Goal: Task Accomplishment & Management: Manage account settings

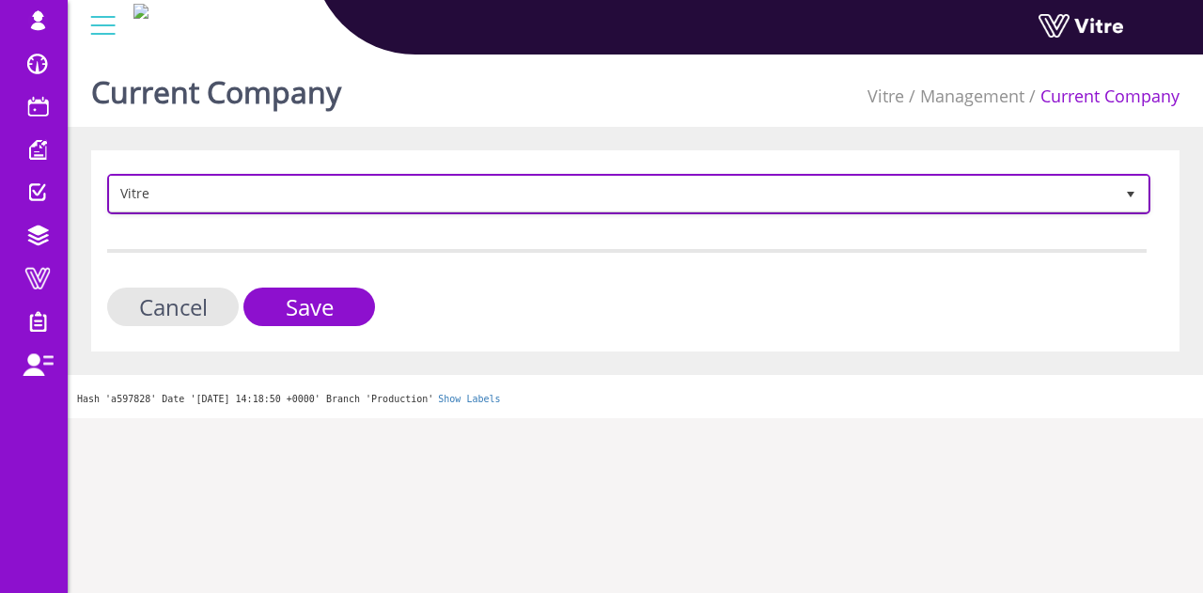
click at [429, 194] on span "Vitre" at bounding box center [612, 194] width 1004 height 34
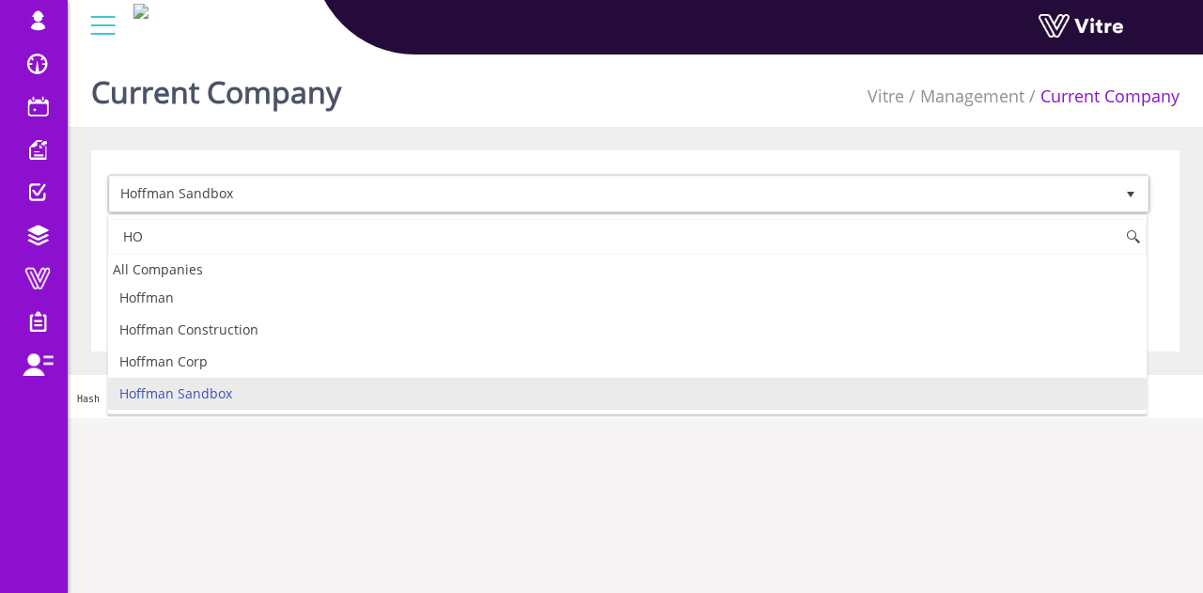
click at [334, 403] on li "Hoffman Sandbox" at bounding box center [627, 394] width 1039 height 32
type input "HO"
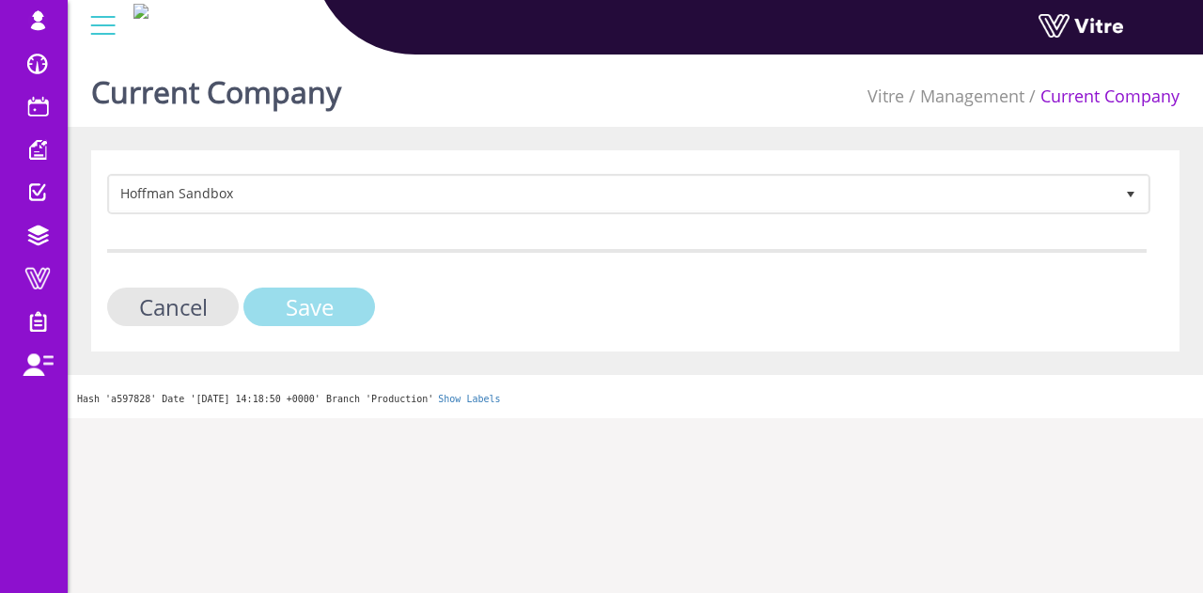
click at [329, 307] on input "Save" at bounding box center [309, 307] width 132 height 39
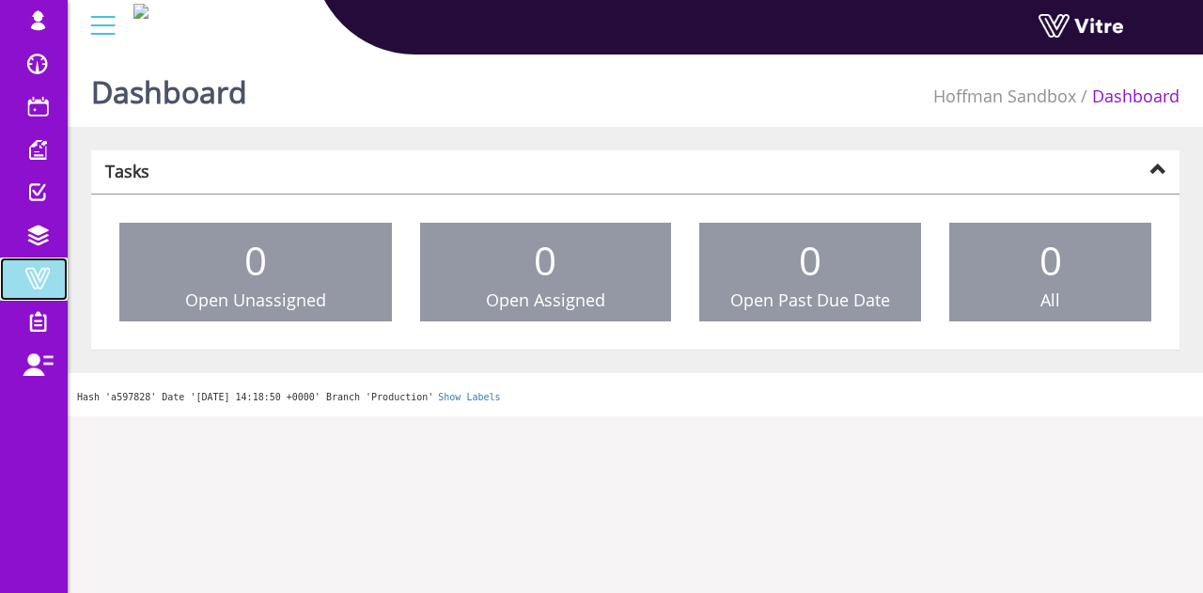
click at [36, 280] on span at bounding box center [37, 278] width 47 height 23
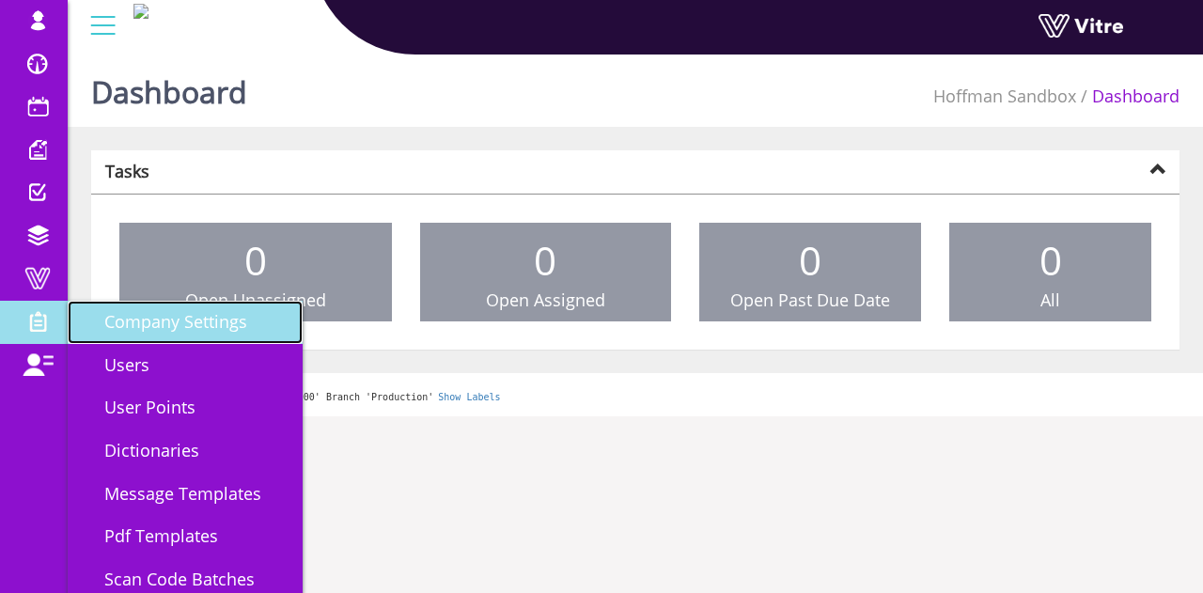
click at [159, 326] on span "Company Settings" at bounding box center [164, 321] width 165 height 23
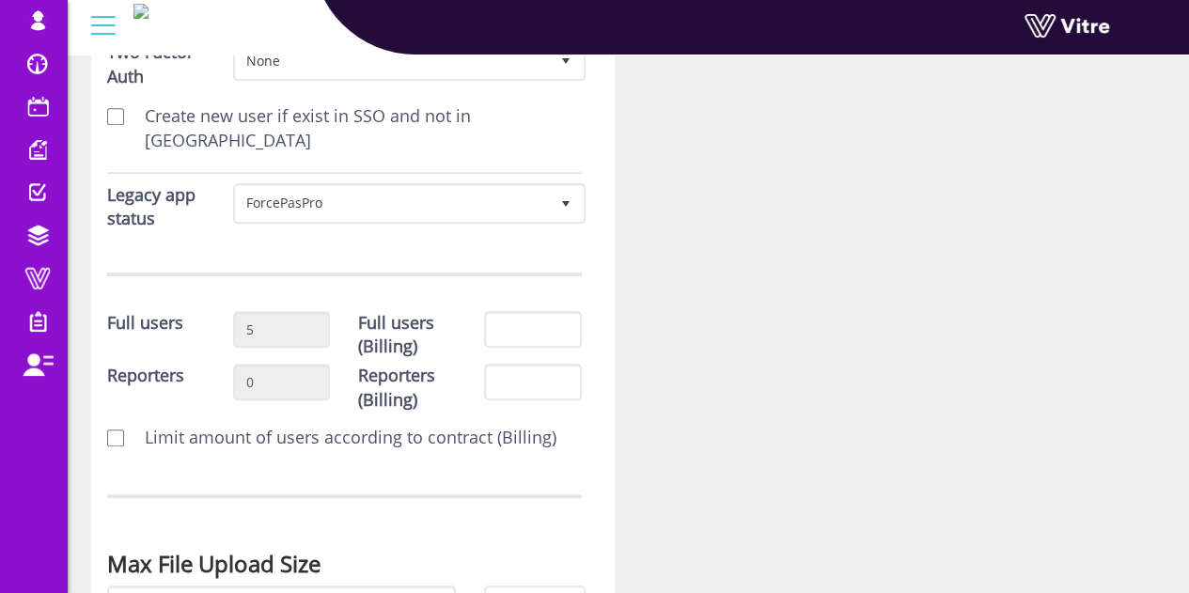
scroll to position [470, 0]
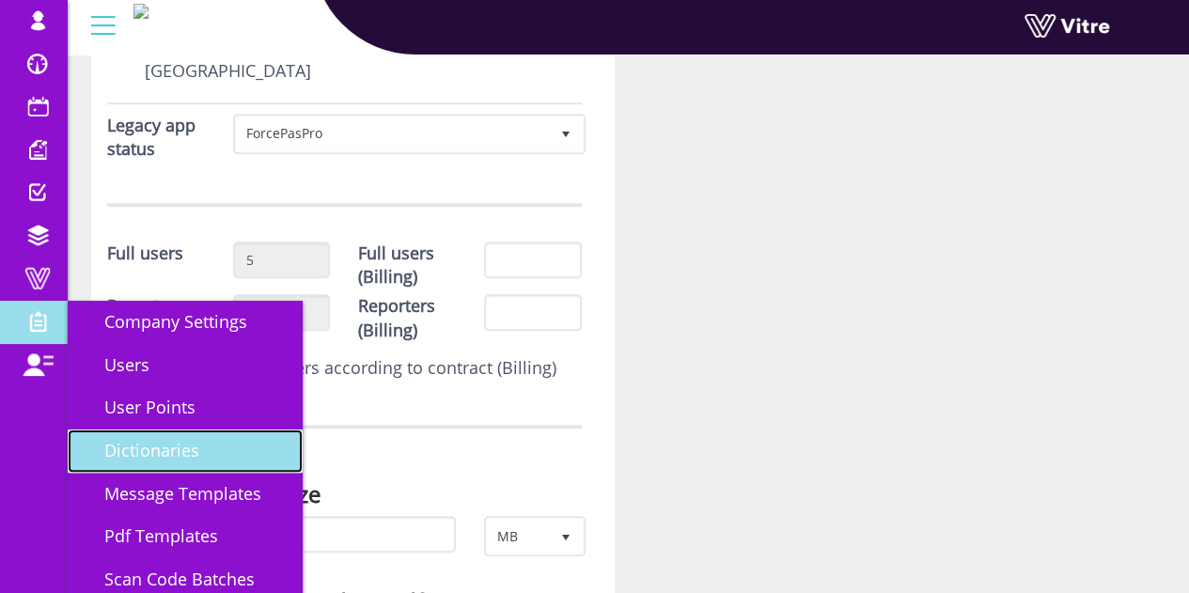
click at [173, 446] on span "Dictionaries" at bounding box center [140, 450] width 117 height 23
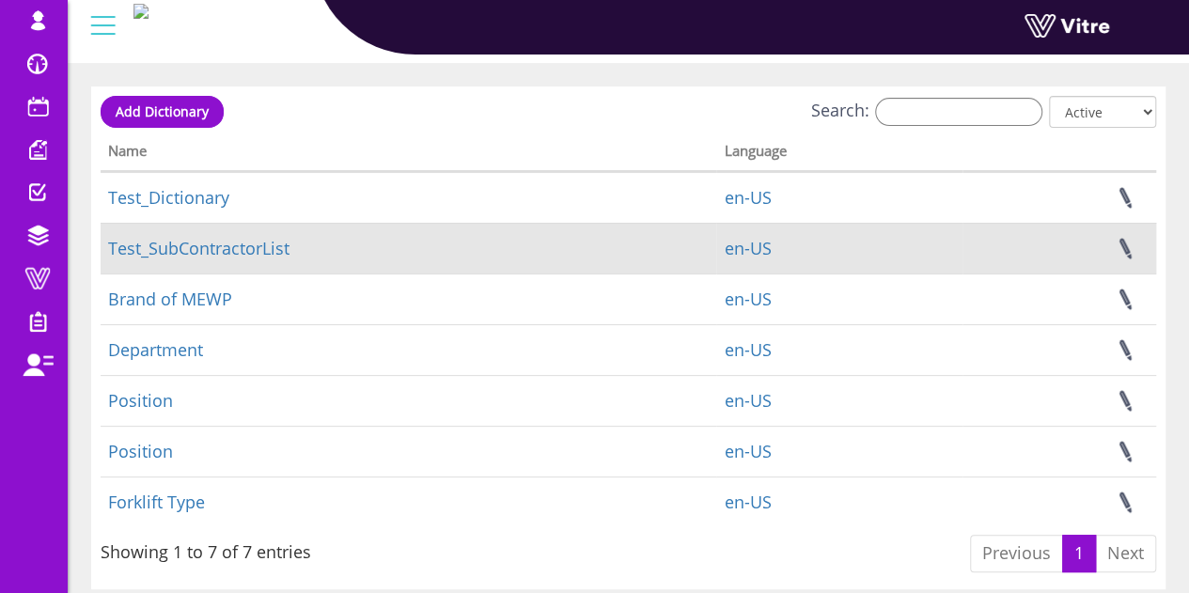
scroll to position [94, 0]
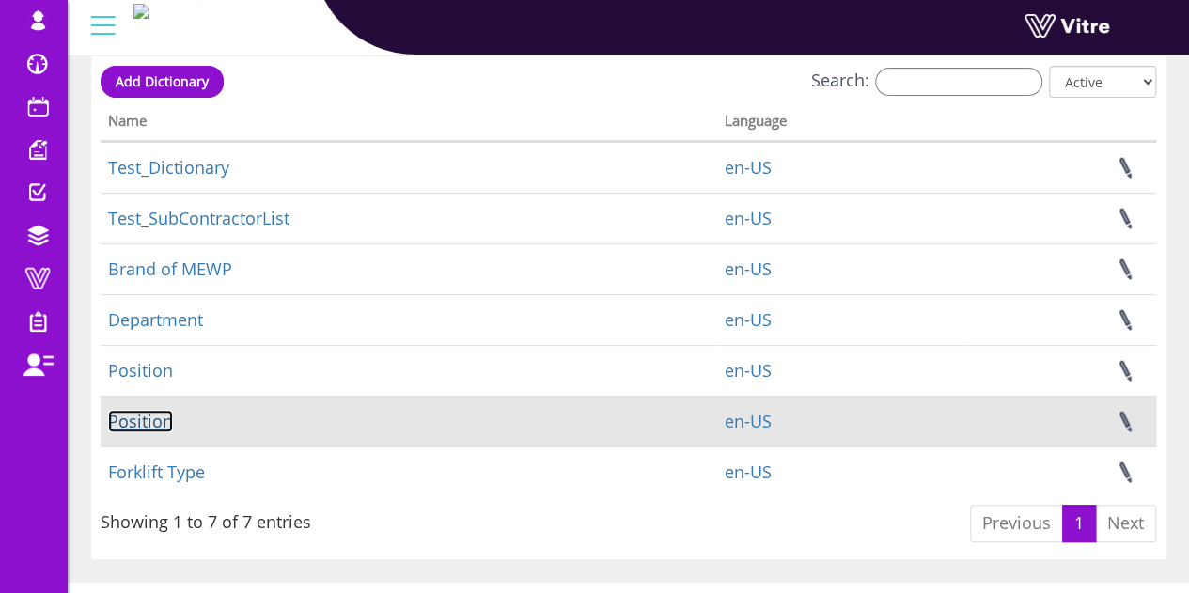
click at [153, 420] on link "Position" at bounding box center [140, 421] width 65 height 23
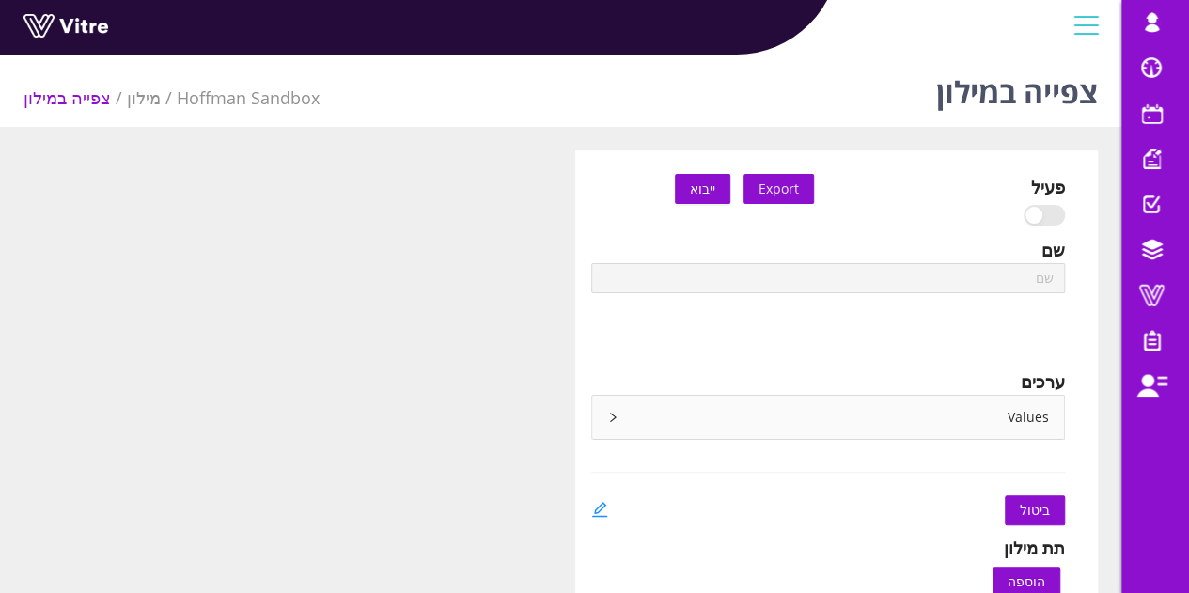
type input "Position"
click at [900, 215] on div at bounding box center [953, 213] width 223 height 26
click at [593, 509] on icon "edit" at bounding box center [599, 509] width 17 height 17
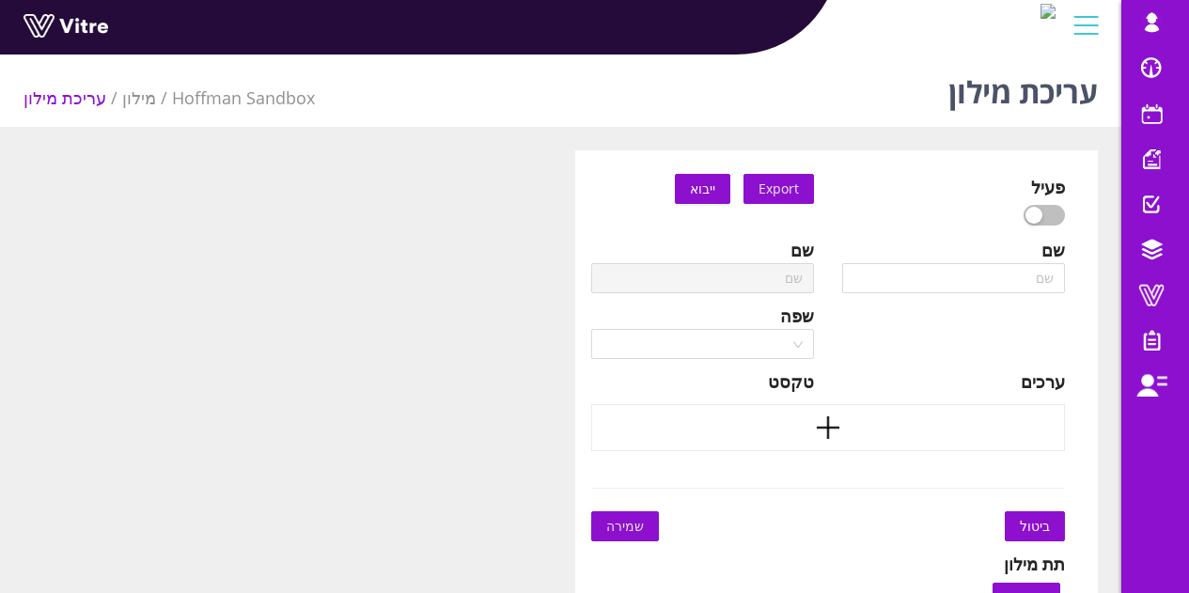
type input "Position"
click at [1051, 215] on div "button" at bounding box center [1054, 215] width 17 height 17
click at [624, 519] on span "שמירה" at bounding box center [625, 526] width 38 height 21
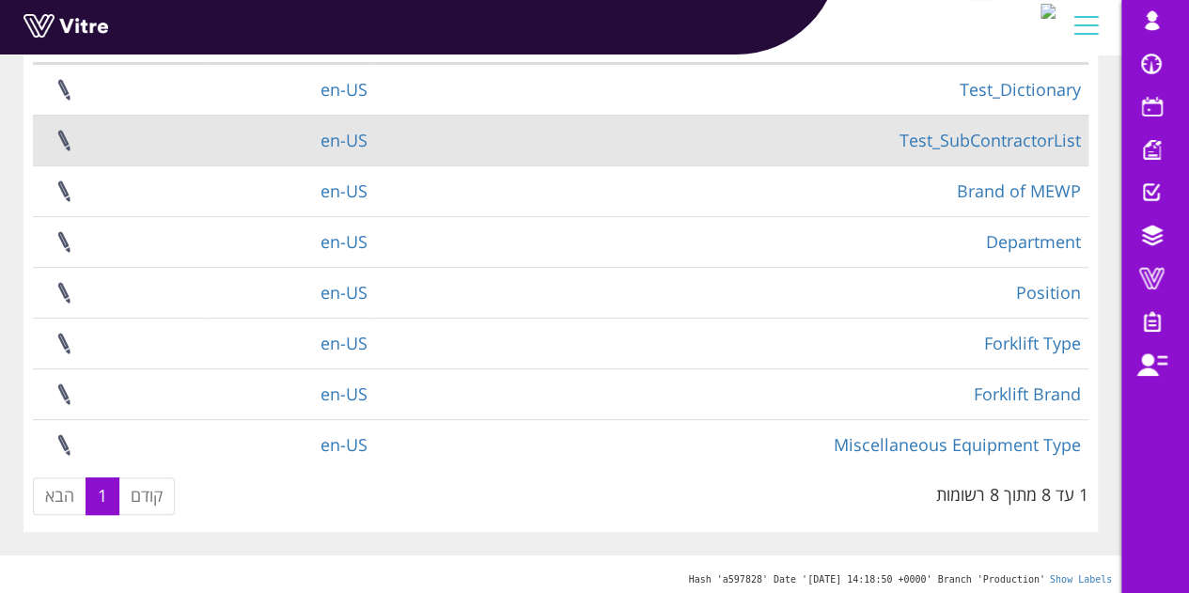
scroll to position [177, 0]
